Goal: Task Accomplishment & Management: Use online tool/utility

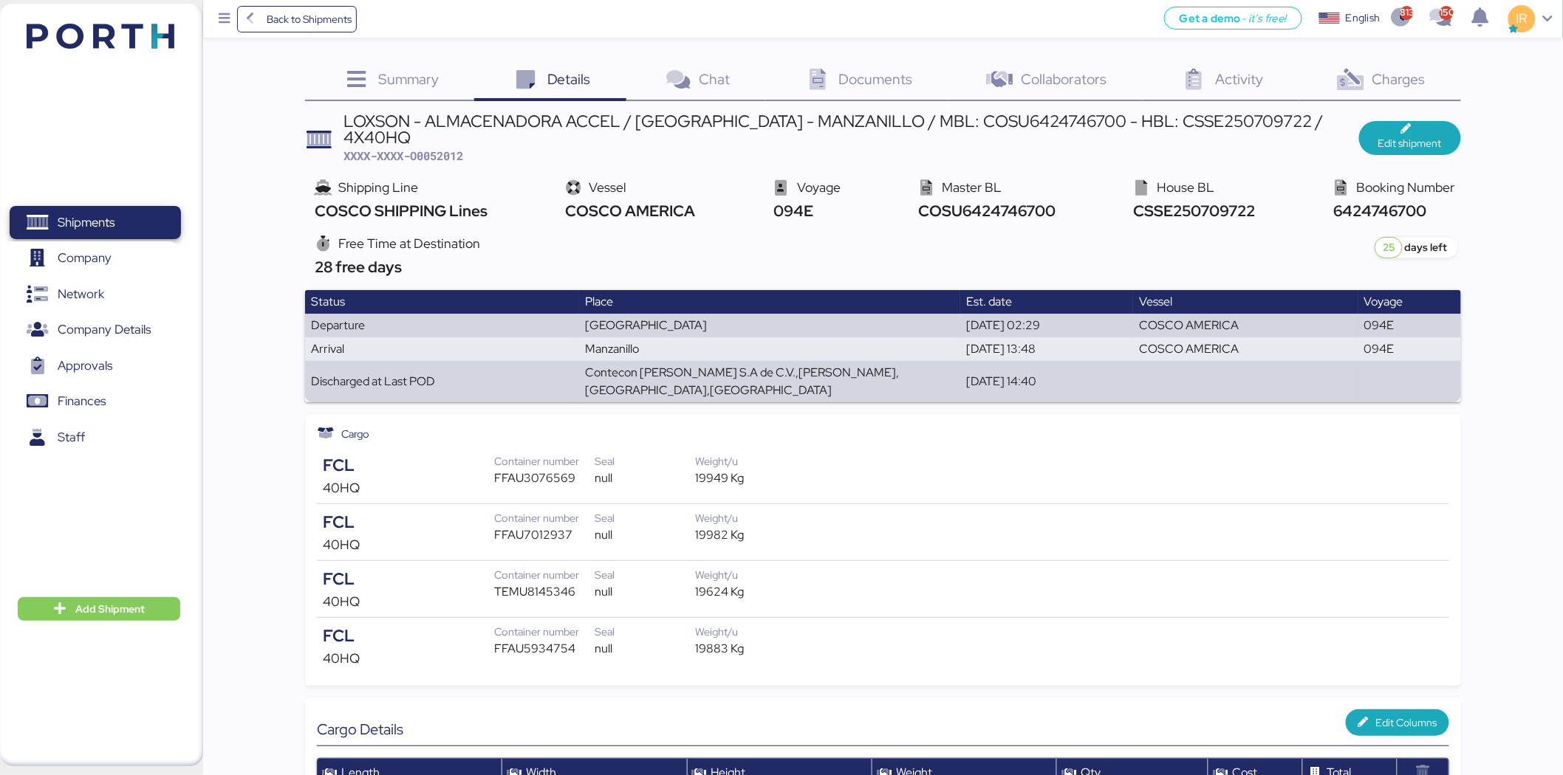
click at [168, 220] on span "Shipments" at bounding box center [95, 222] width 159 height 21
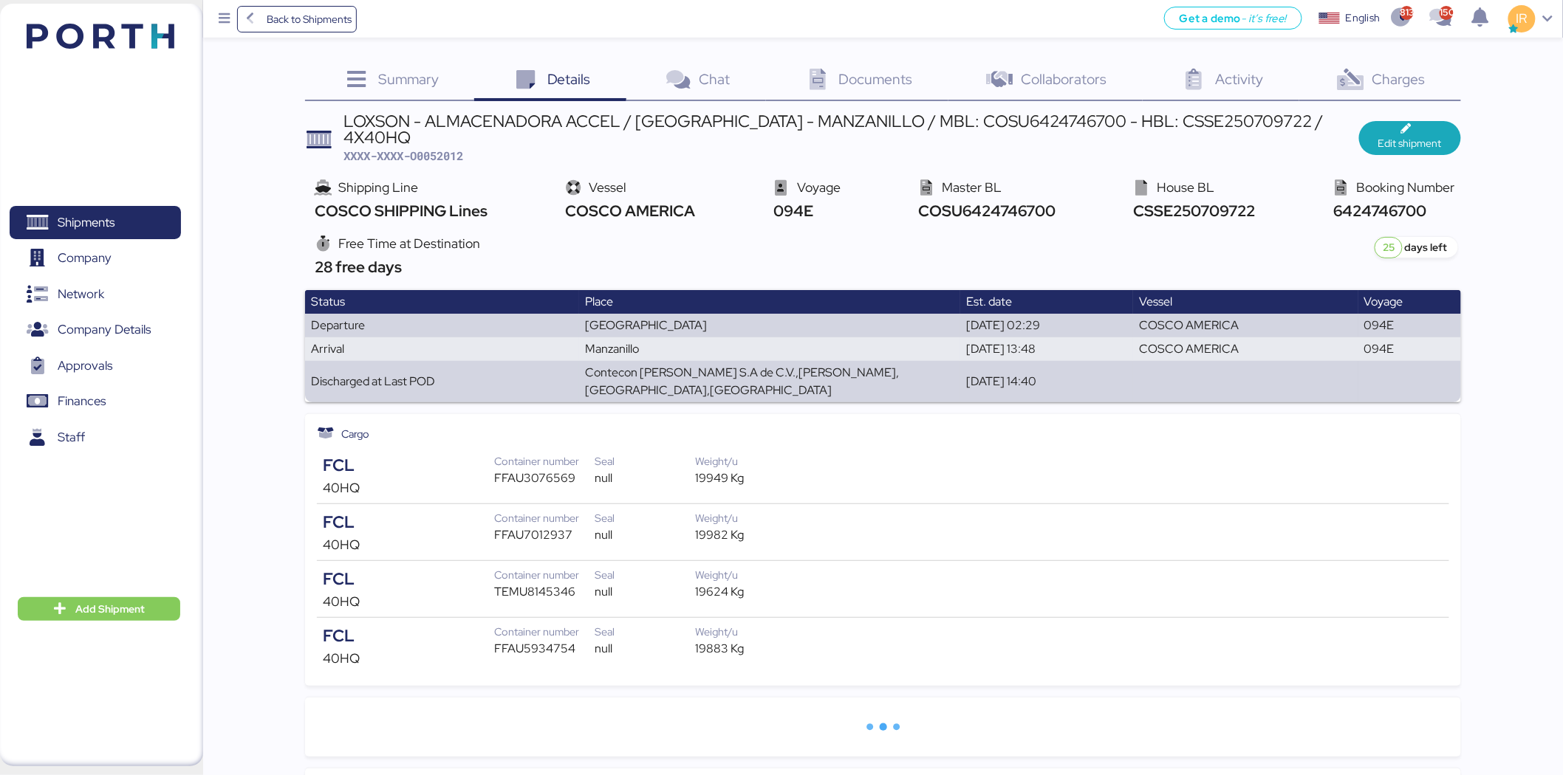
click at [524, 470] on div "FFAU3076569" at bounding box center [544, 479] width 100 height 18
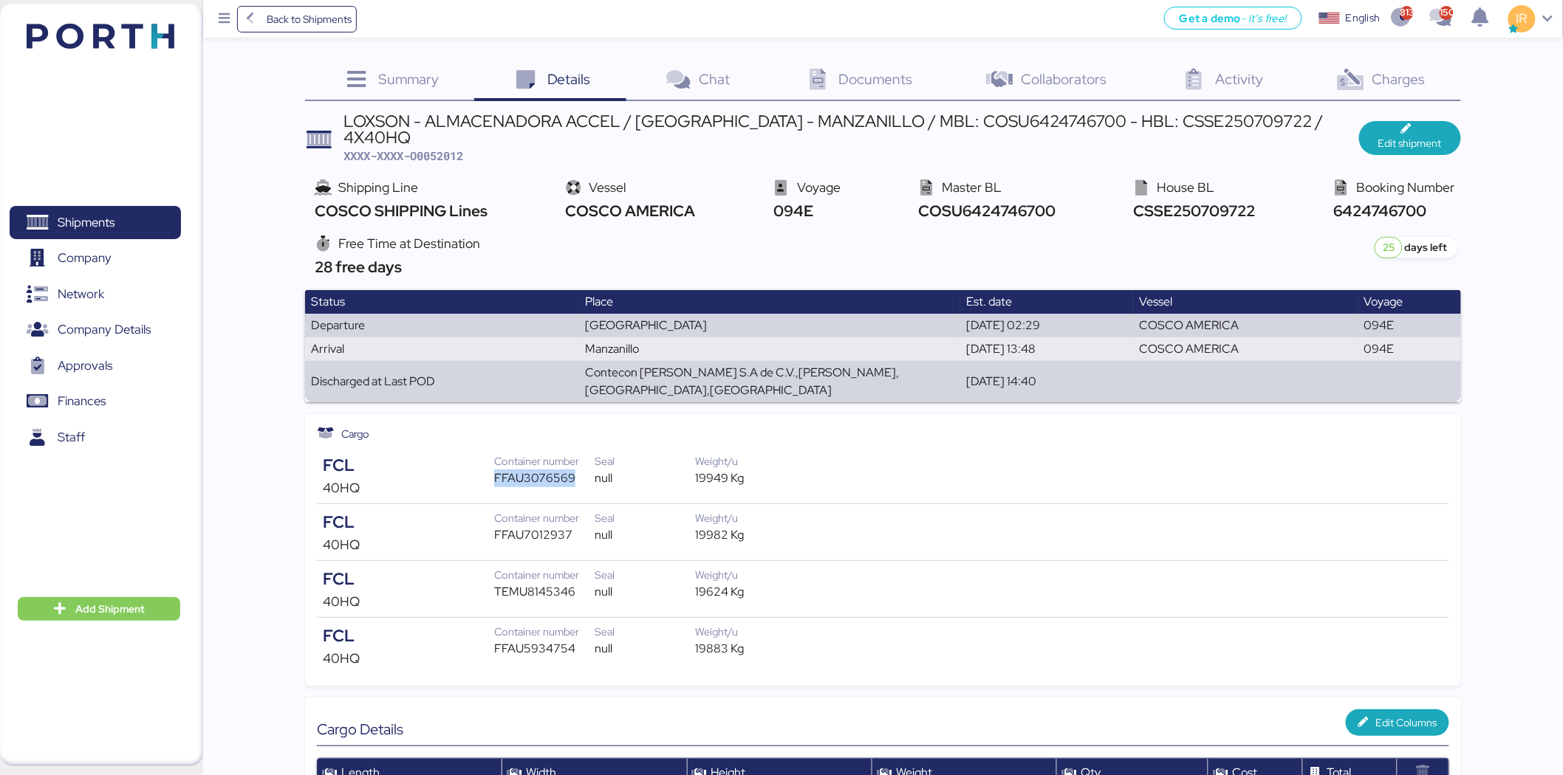
copy div "FFAU3076569"
click at [538, 526] on div "FFAU7012937" at bounding box center [544, 535] width 100 height 18
copy div "FFAU7012937"
click at [538, 583] on div "TEMU8145346" at bounding box center [544, 592] width 100 height 18
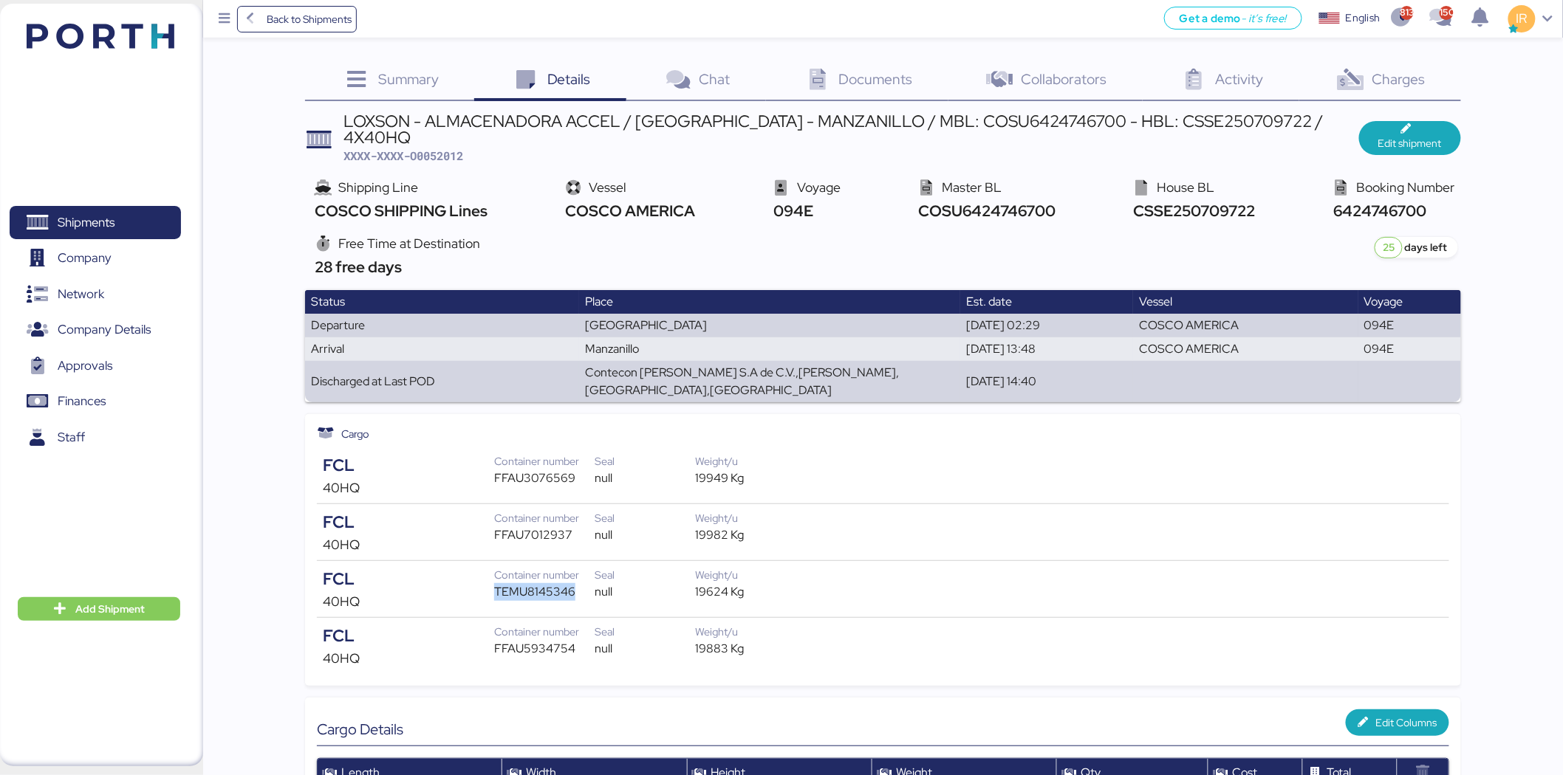
click at [538, 583] on div "TEMU8145346" at bounding box center [544, 592] width 100 height 18
copy div "TEMU8145346"
click at [523, 640] on div "FFAU5934754" at bounding box center [544, 649] width 100 height 18
copy div "FFAU5934754"
